Goal: Check status: Check status

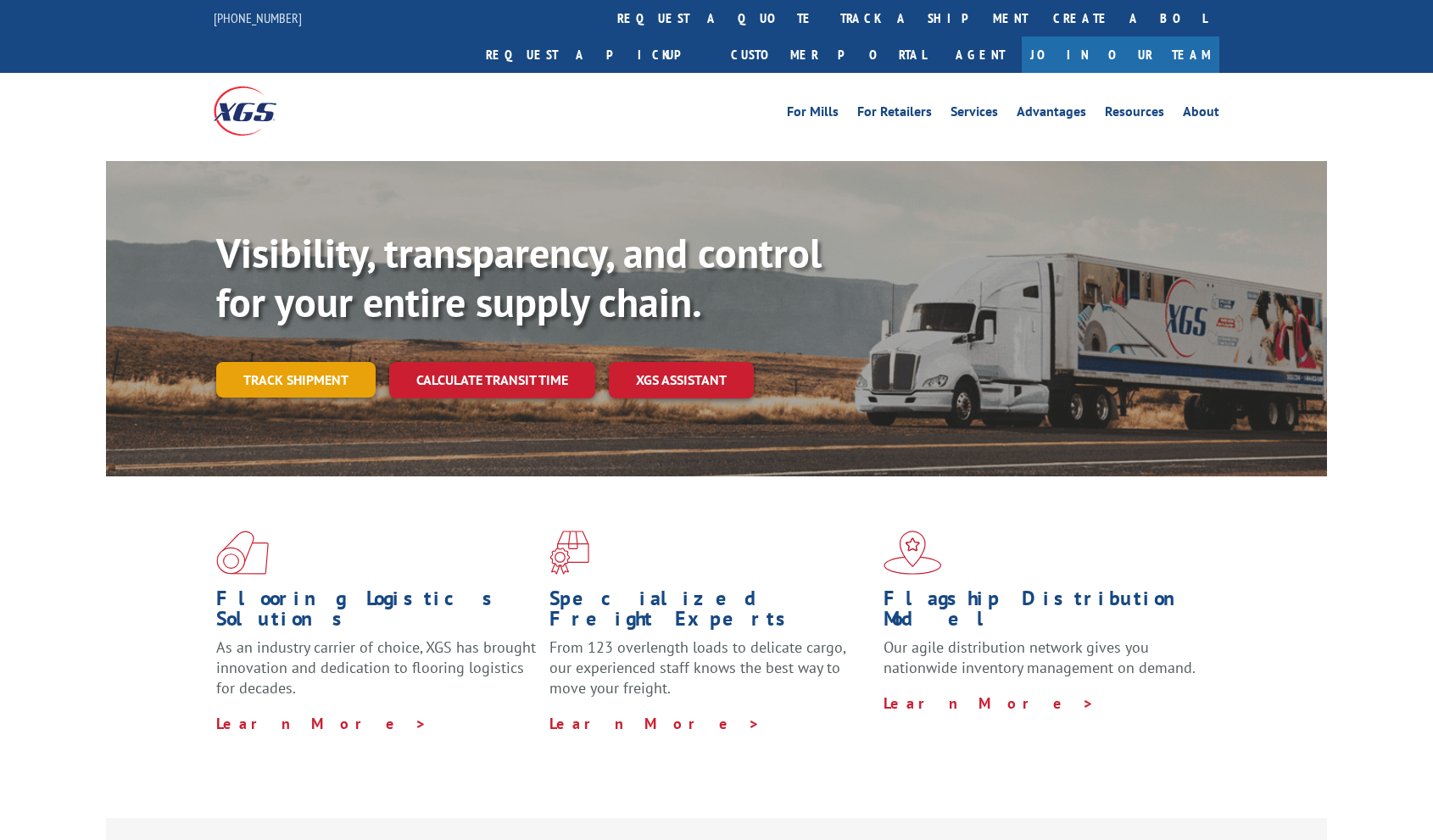
click at [330, 362] on link "Track shipment" at bounding box center [296, 379] width 159 height 36
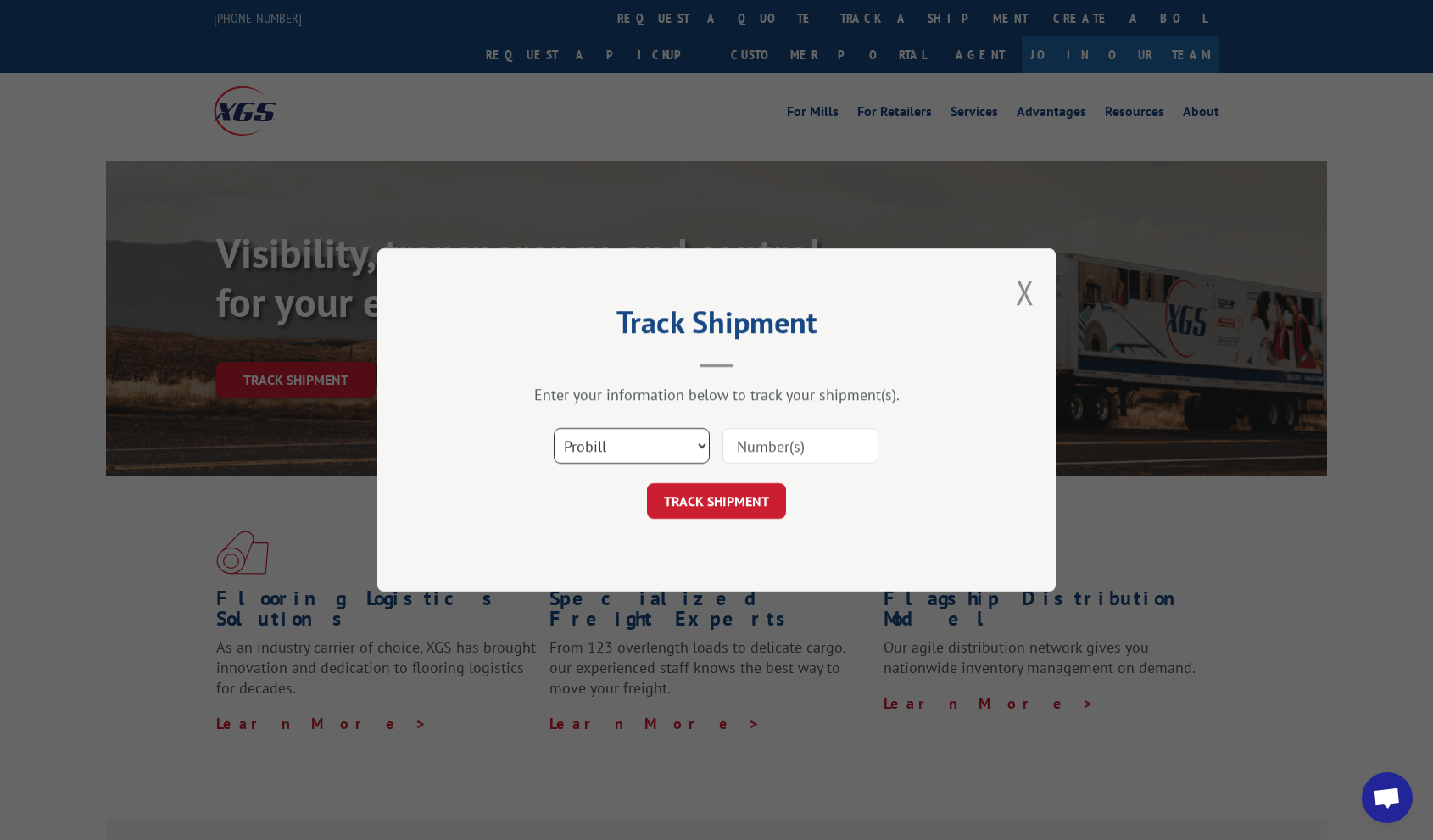
scroll to position [8276, 0]
click at [835, 444] on input at bounding box center [800, 445] width 156 height 36
select select "bol"
click option "BOL" at bounding box center [0, 0] width 0 height 0
click at [776, 445] on input at bounding box center [800, 445] width 156 height 36
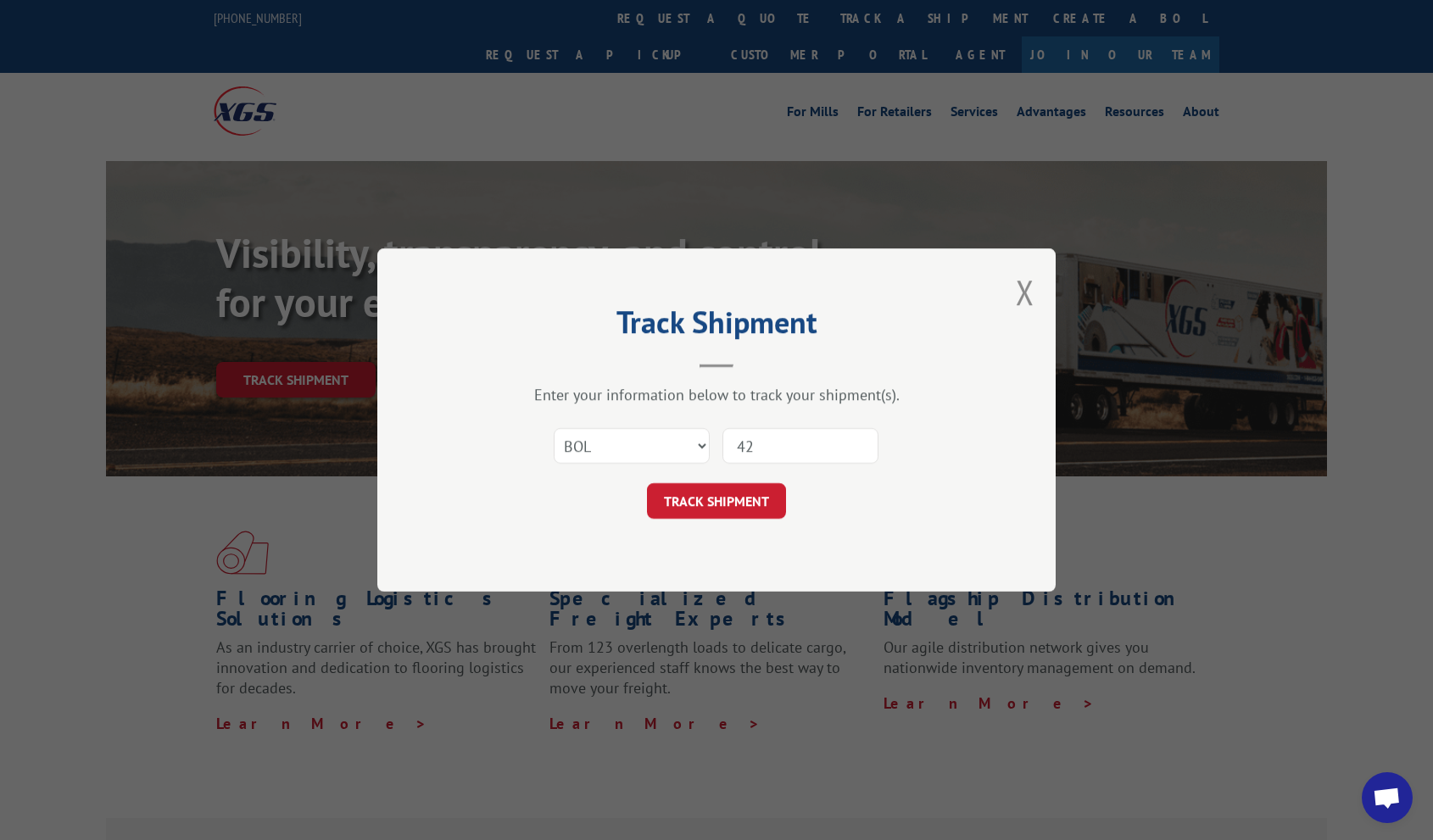
type input "4"
type input "241489"
click at [702, 505] on button "TRACK SHIPMENT" at bounding box center [716, 500] width 139 height 36
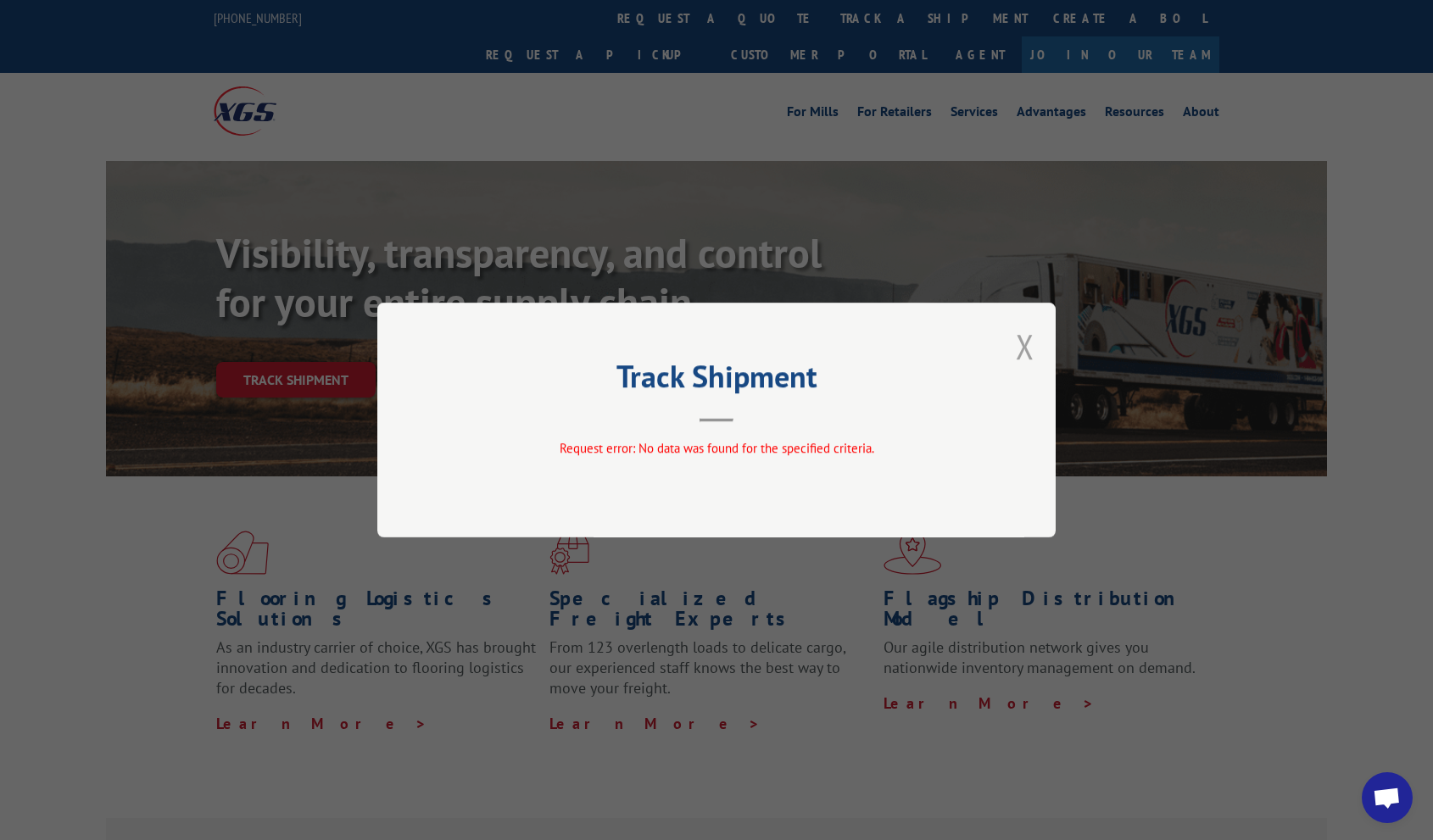
click at [1026, 358] on button "Close modal" at bounding box center [1025, 346] width 18 height 45
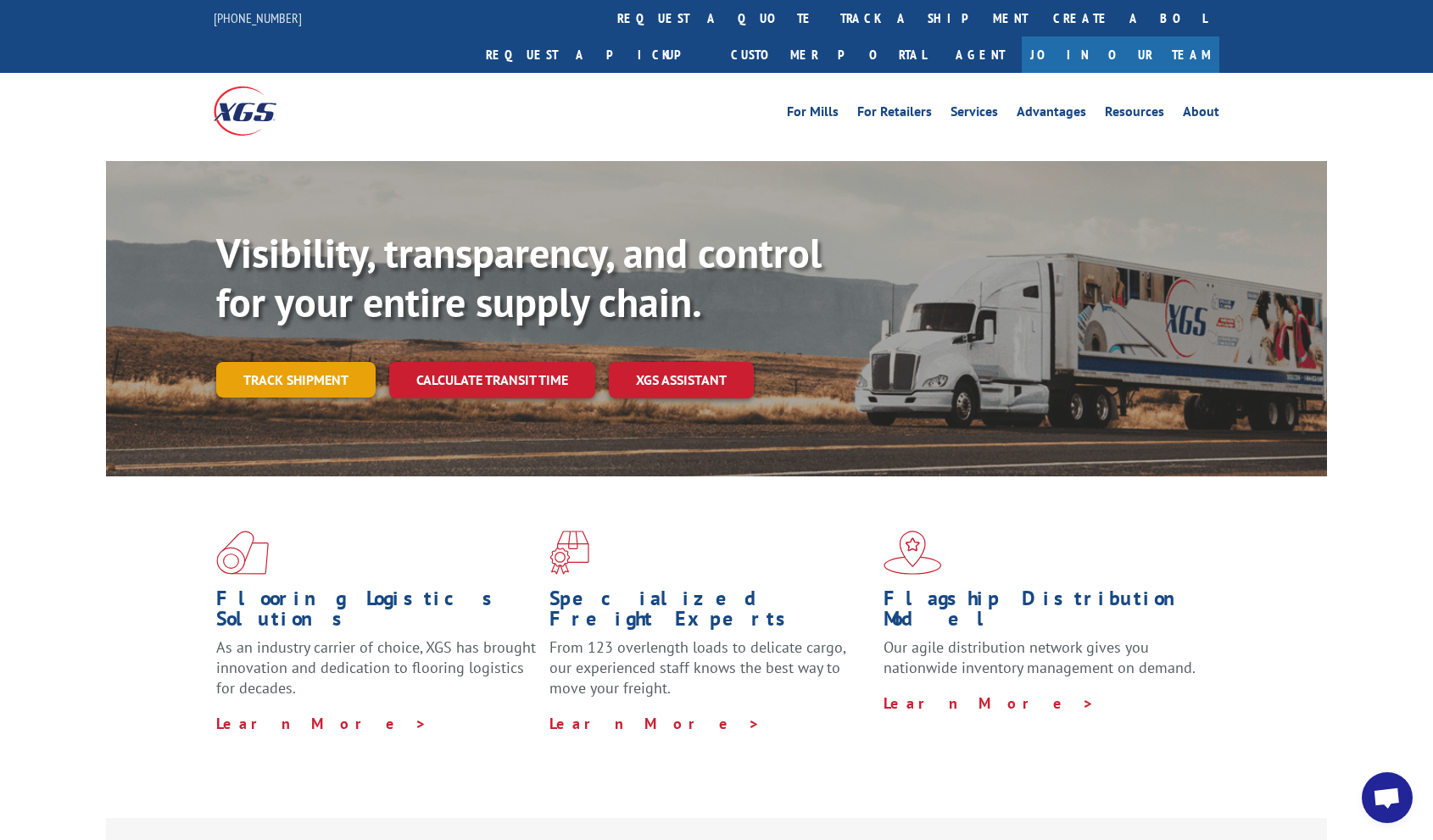
click at [322, 362] on link "Track shipment" at bounding box center [296, 379] width 159 height 36
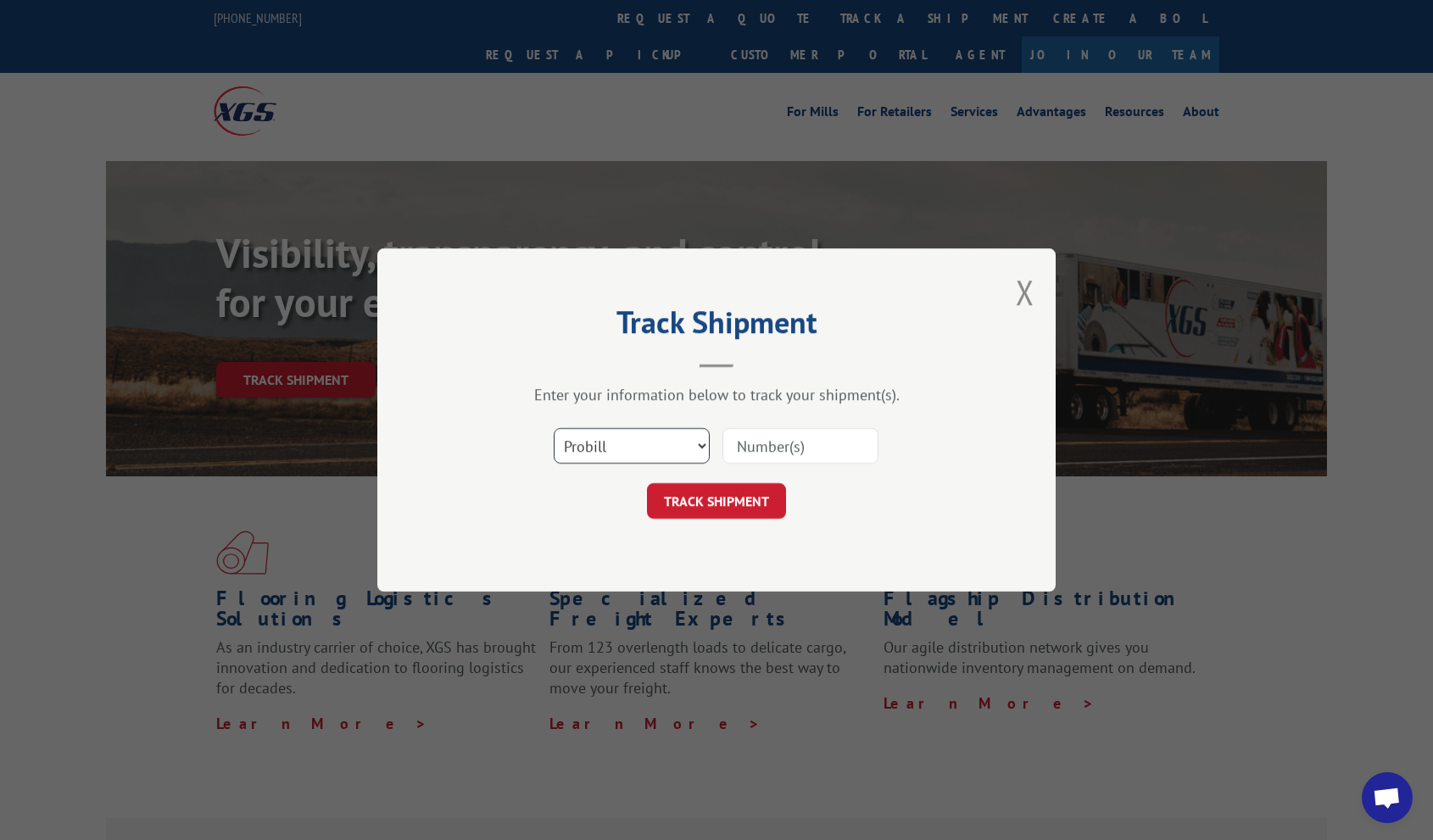
select select "bol"
click option "BOL" at bounding box center [0, 0] width 0 height 0
click at [764, 441] on input at bounding box center [800, 445] width 156 height 36
type input "241489"
click at [685, 513] on button "TRACK SHIPMENT" at bounding box center [716, 500] width 139 height 36
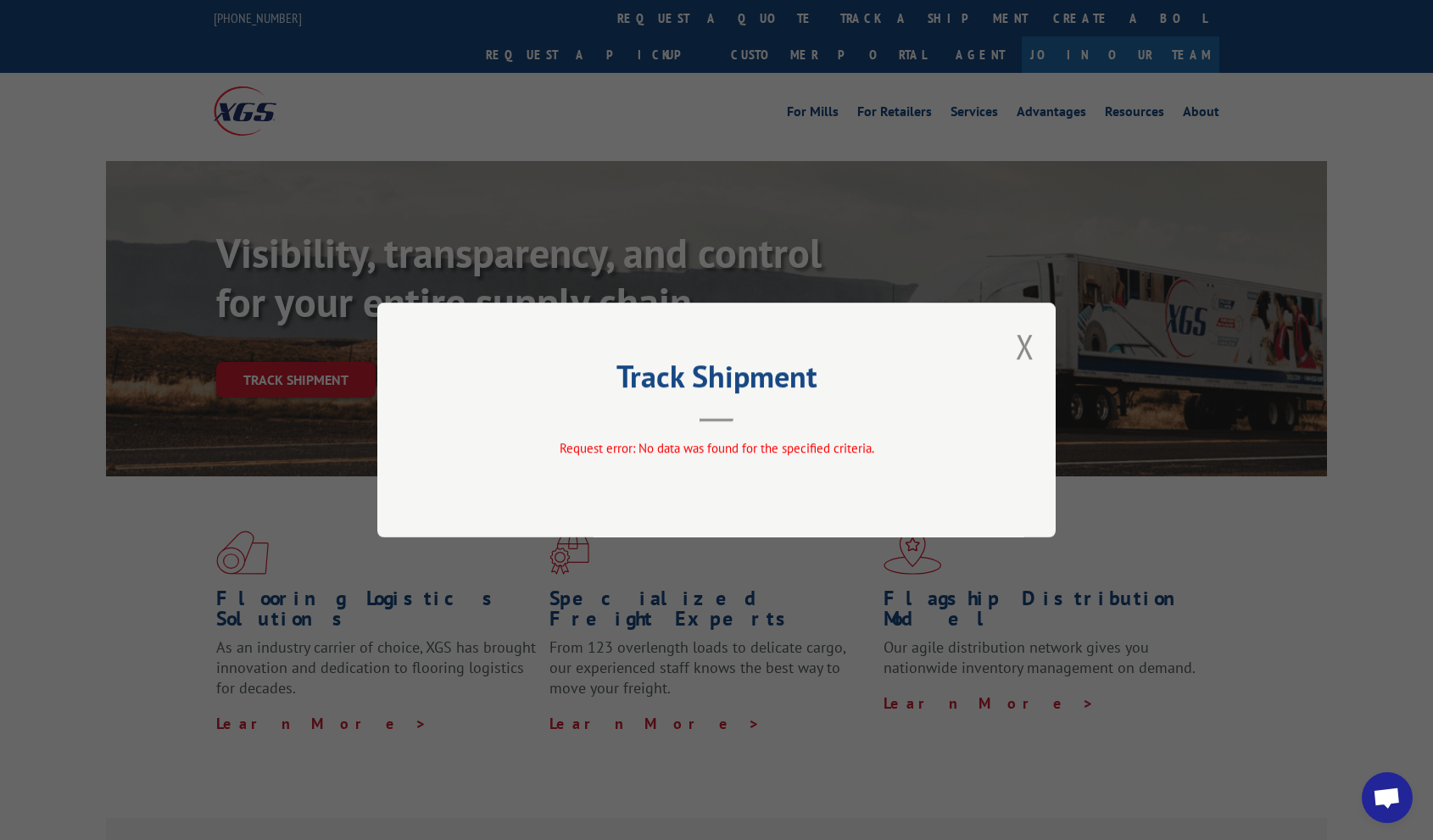
scroll to position [0, 0]
